Goal: Browse casually: Explore the website without a specific task or goal

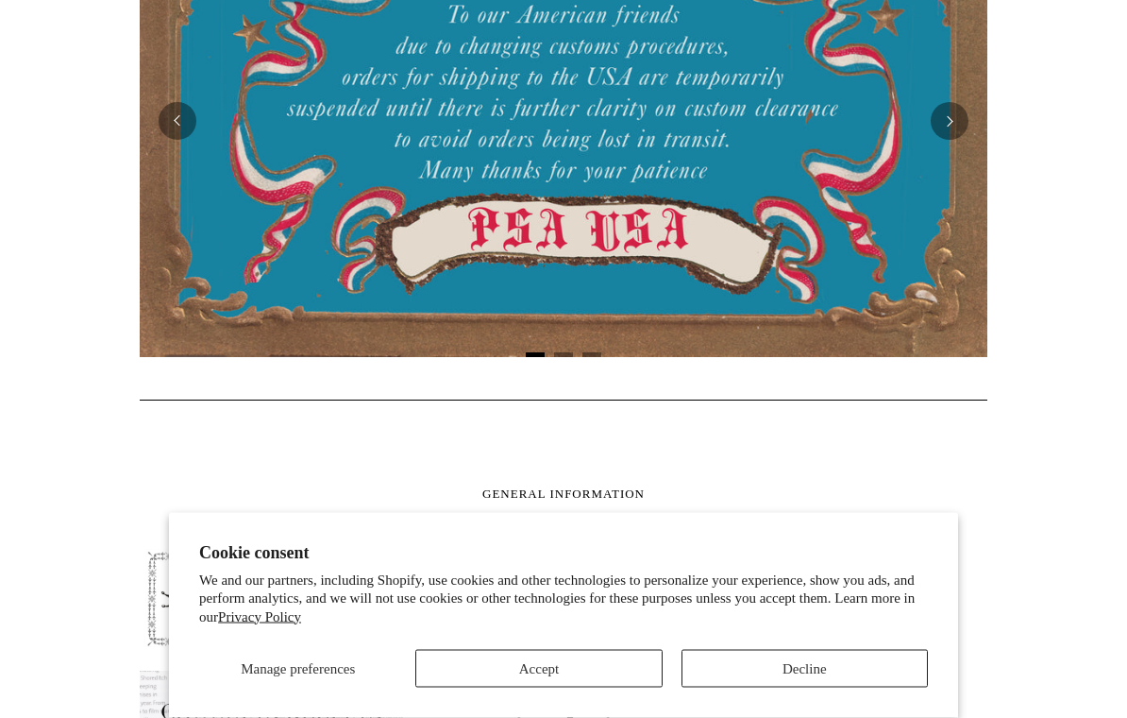
scroll to position [519, 0]
click at [548, 685] on button "Accept" at bounding box center [538, 669] width 246 height 38
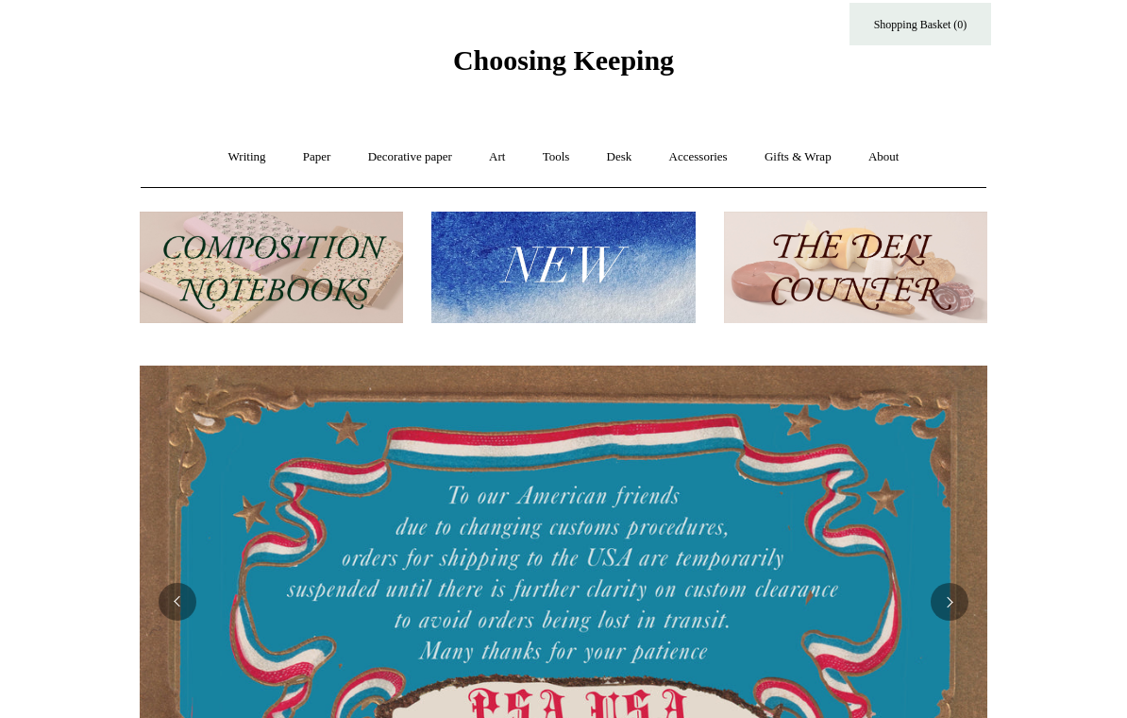
scroll to position [39, 0]
click at [713, 156] on link "Accessories +" at bounding box center [698, 157] width 93 height 50
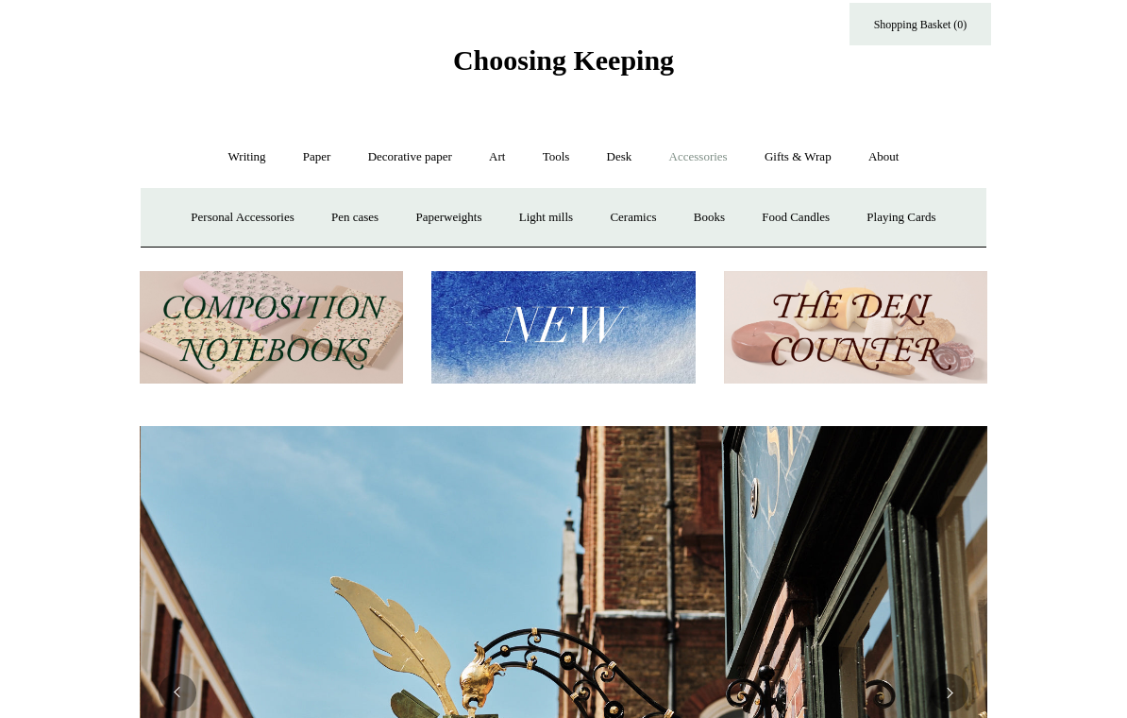
scroll to position [0, 848]
click at [575, 156] on link "Tools +" at bounding box center [556, 157] width 61 height 50
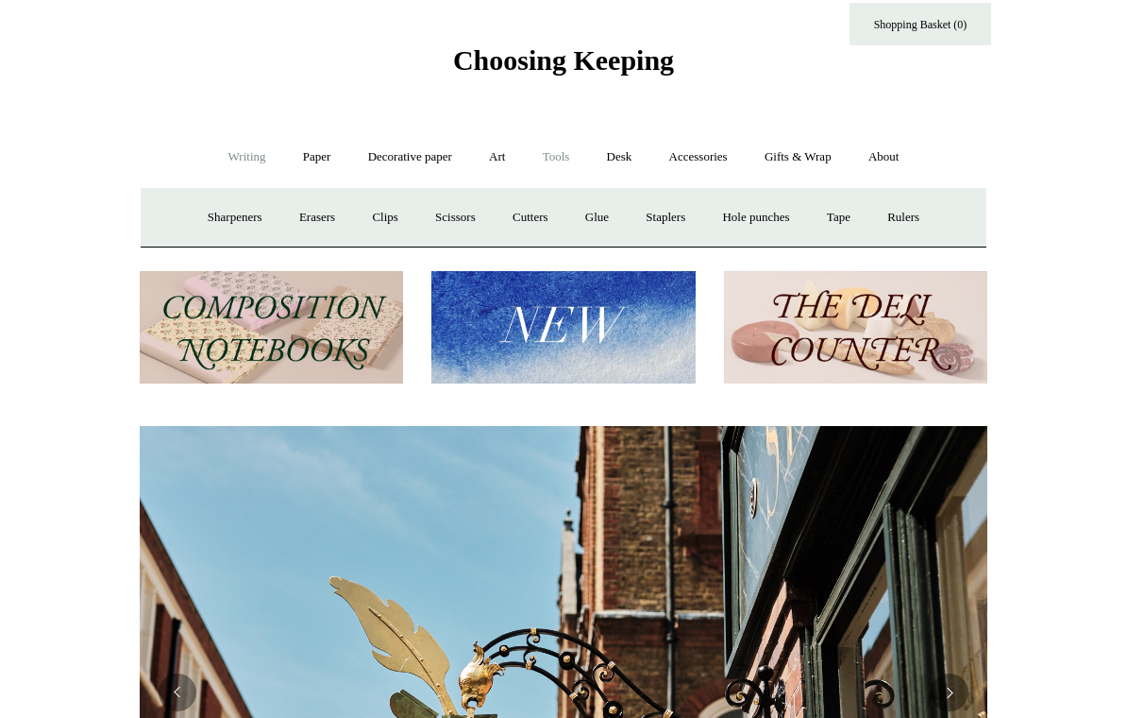
click at [230, 160] on link "Writing +" at bounding box center [247, 157] width 72 height 50
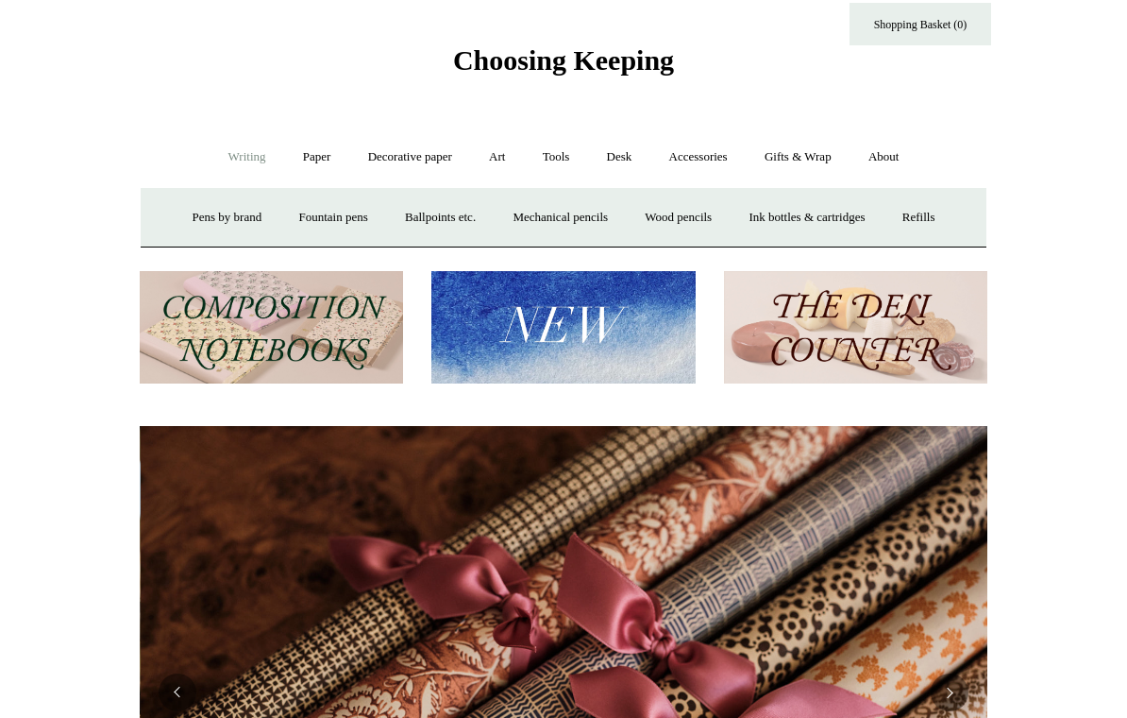
scroll to position [0, 1696]
click at [325, 160] on link "Paper +" at bounding box center [317, 157] width 62 height 50
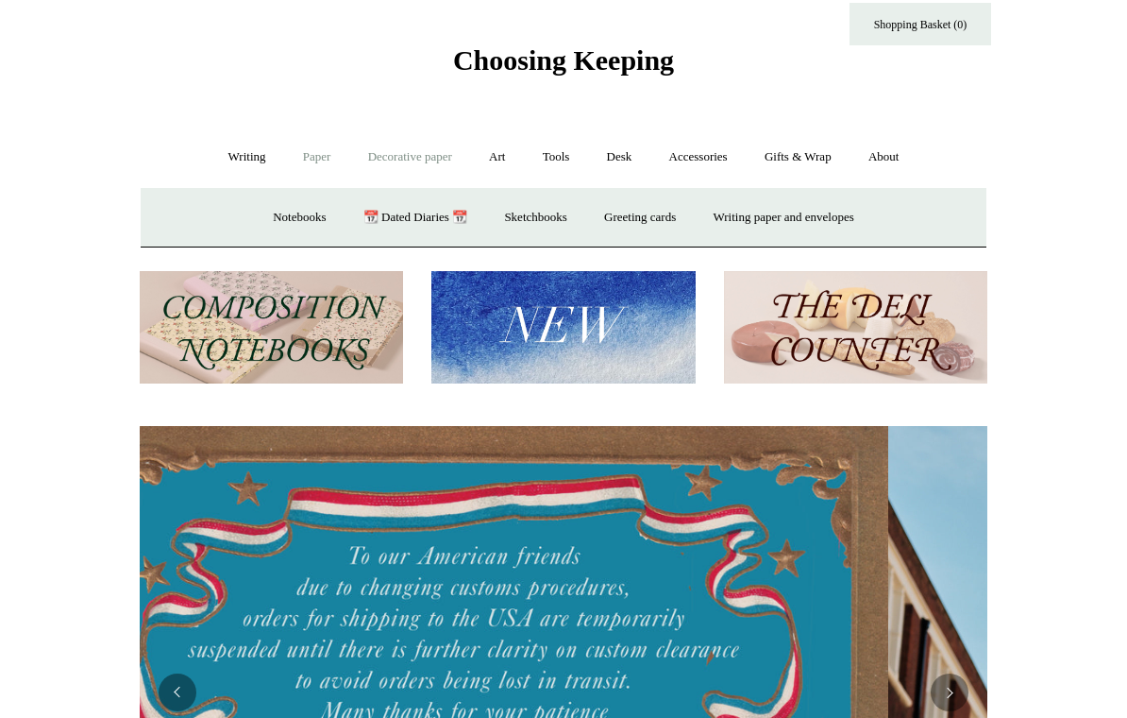
click at [395, 163] on link "Decorative paper +" at bounding box center [410, 157] width 118 height 50
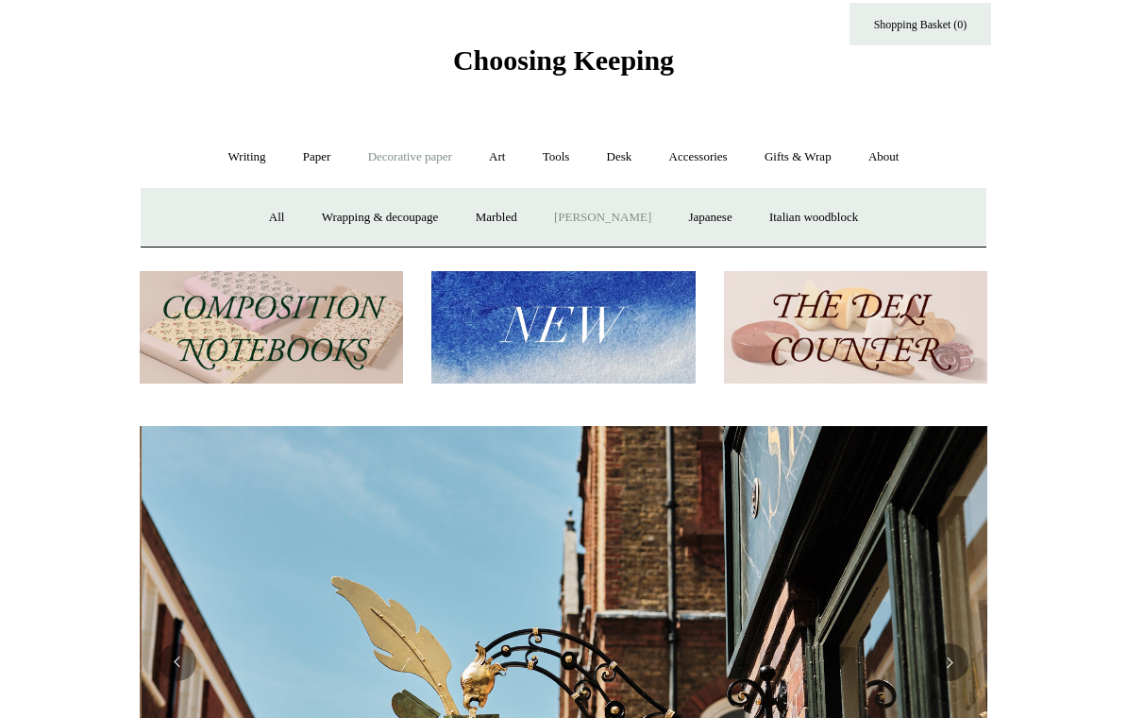
scroll to position [0, 848]
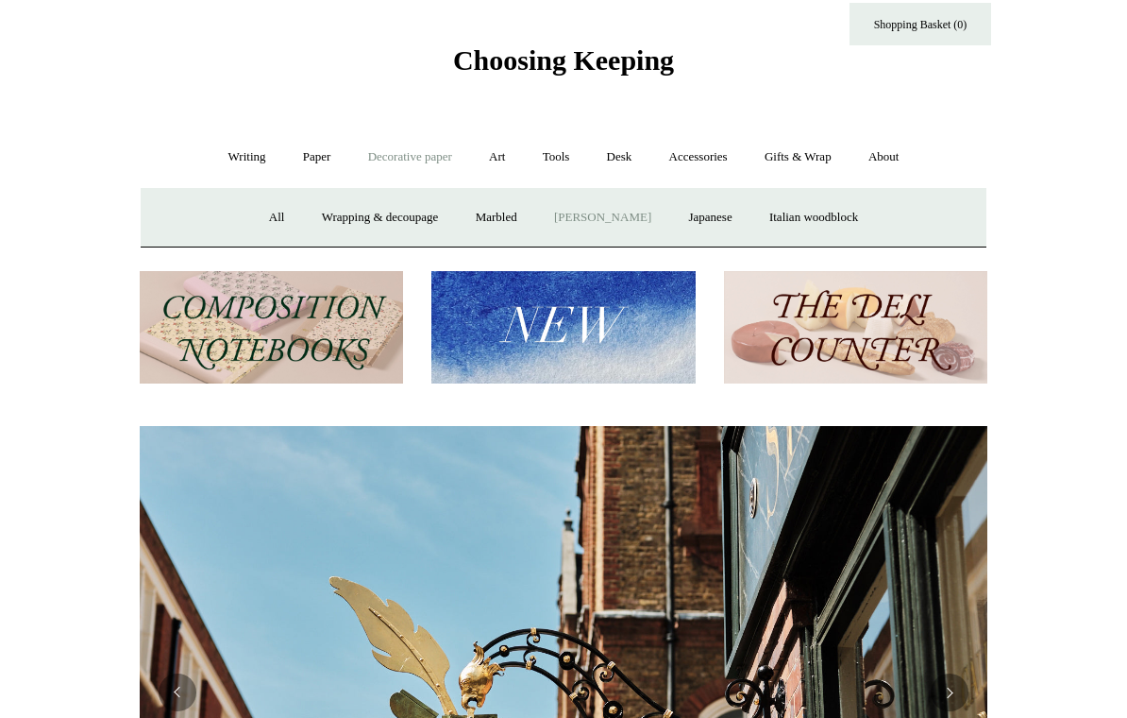
click at [595, 220] on link "[PERSON_NAME]" at bounding box center [602, 218] width 131 height 50
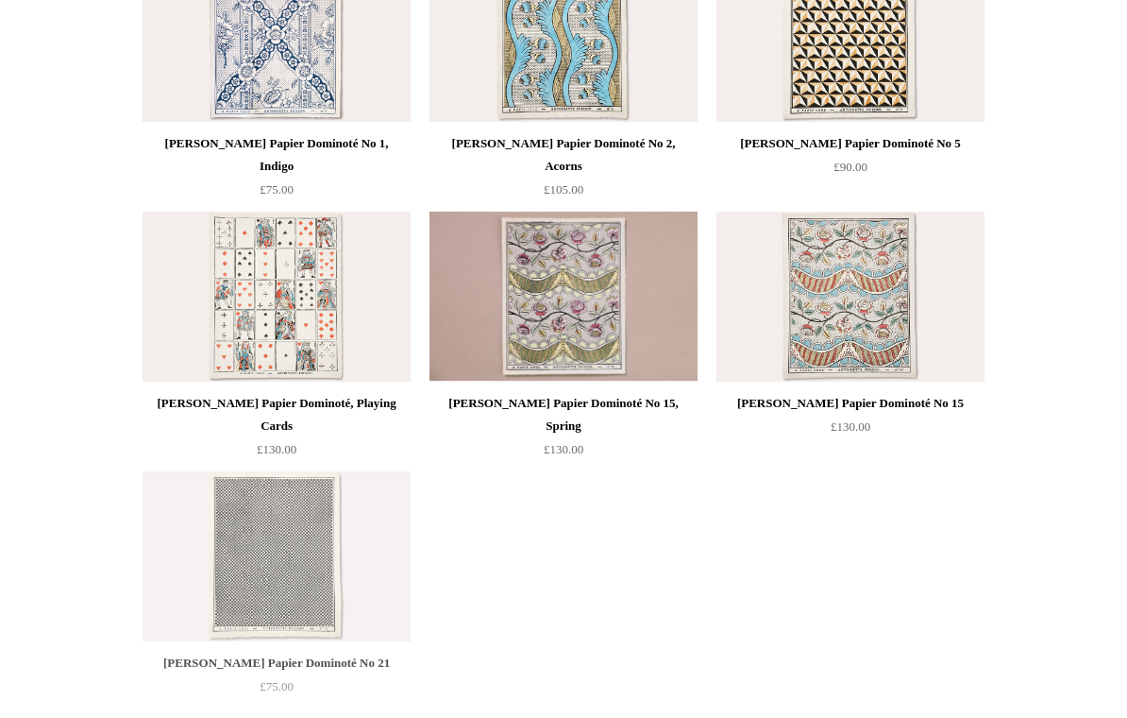
scroll to position [558, 0]
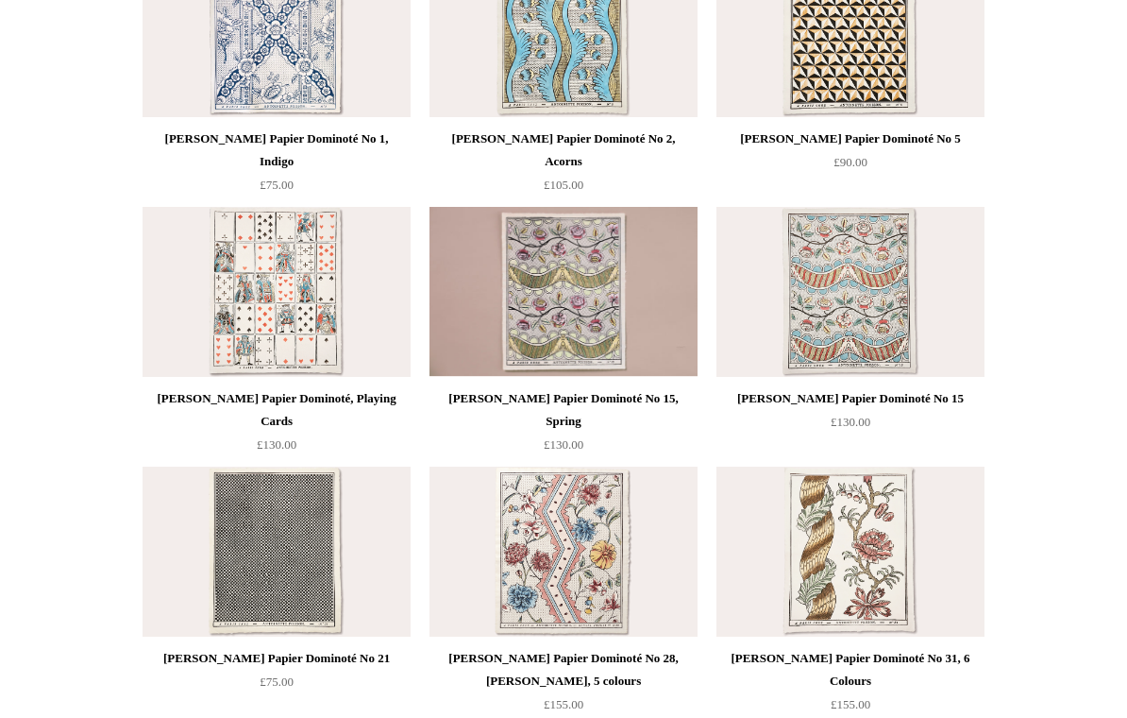
click at [288, 299] on img at bounding box center [277, 292] width 268 height 170
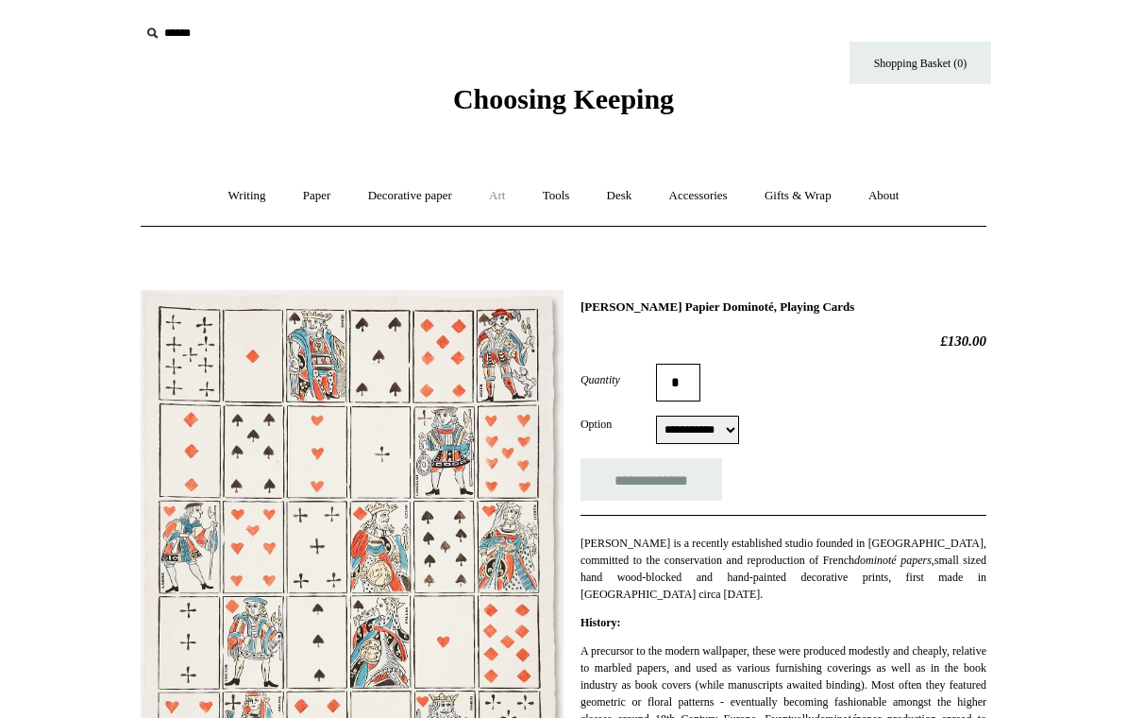
click at [504, 193] on link "Art +" at bounding box center [497, 196] width 50 height 50
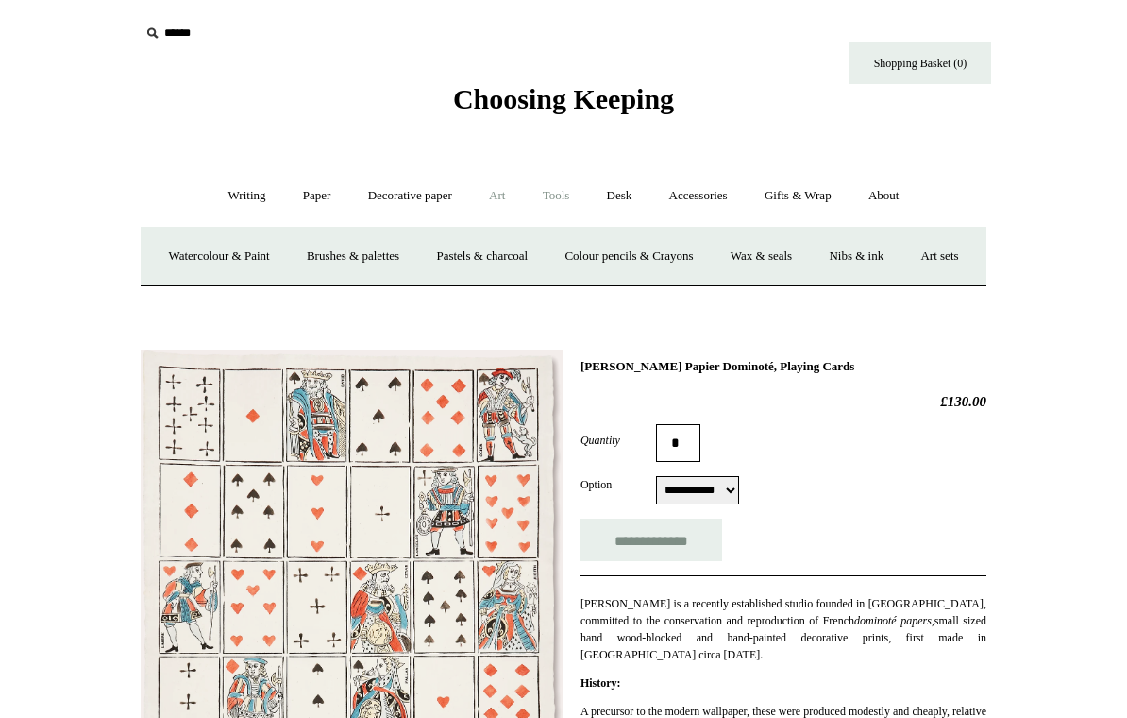
click at [558, 190] on link "Tools +" at bounding box center [556, 196] width 61 height 50
click at [625, 194] on link "Desk +" at bounding box center [619, 196] width 59 height 50
click at [678, 199] on link "Accessories +" at bounding box center [698, 196] width 93 height 50
click at [717, 245] on link "Books" at bounding box center [709, 256] width 65 height 50
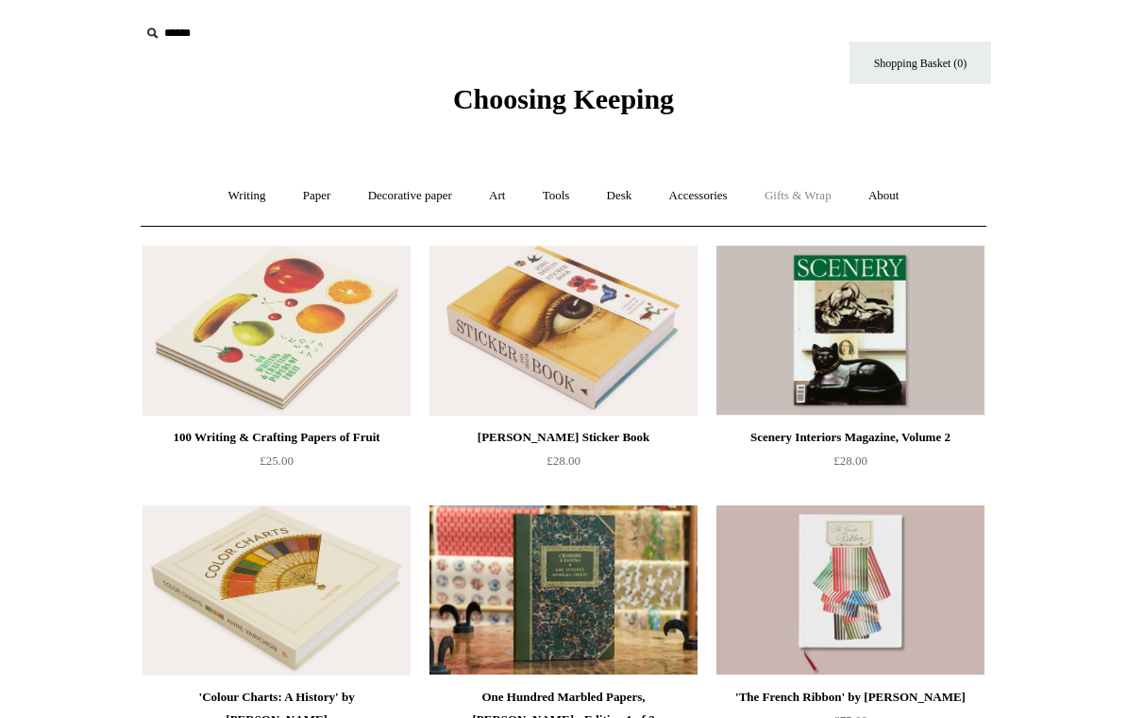
click at [810, 190] on link "Gifts & Wrap +" at bounding box center [798, 196] width 101 height 50
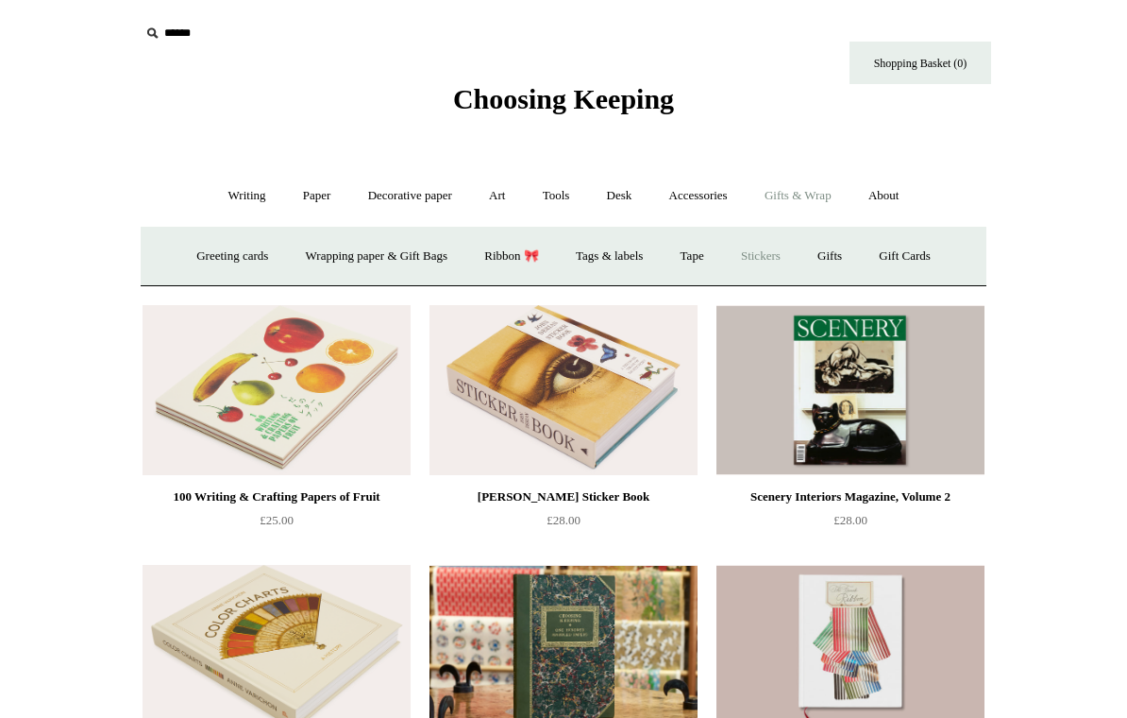
click at [780, 253] on link "Stickers" at bounding box center [761, 256] width 74 height 50
